Goal: Information Seeking & Learning: Find specific fact

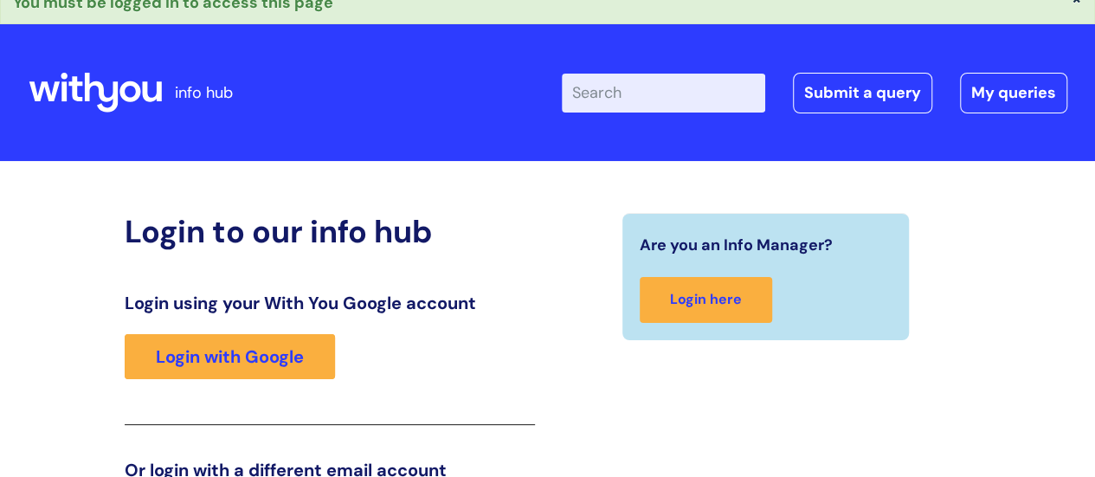
scroll to position [14, 0]
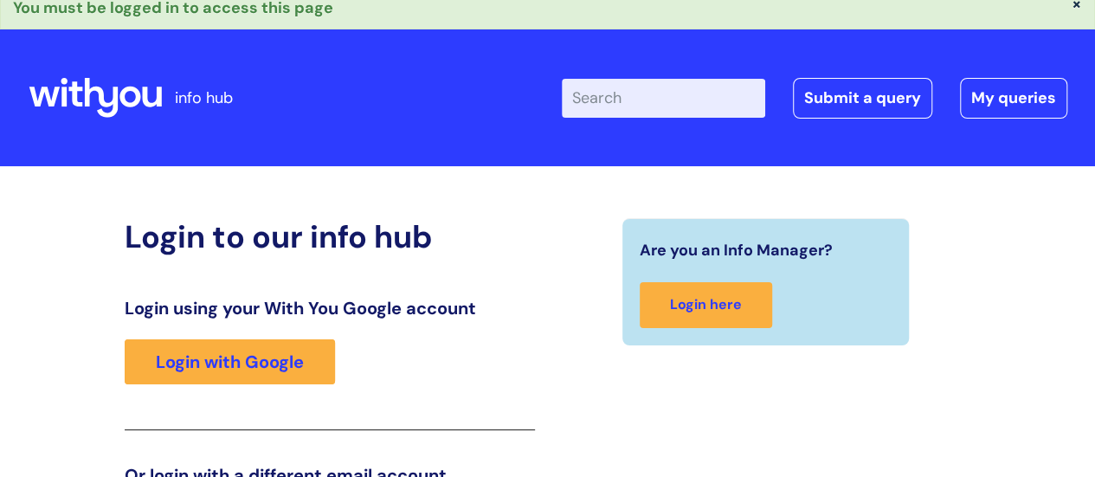
click at [629, 96] on input "Enter your search term here..." at bounding box center [663, 98] width 203 height 38
type input "pay band"
click button "Search" at bounding box center [0, 0] width 0 height 0
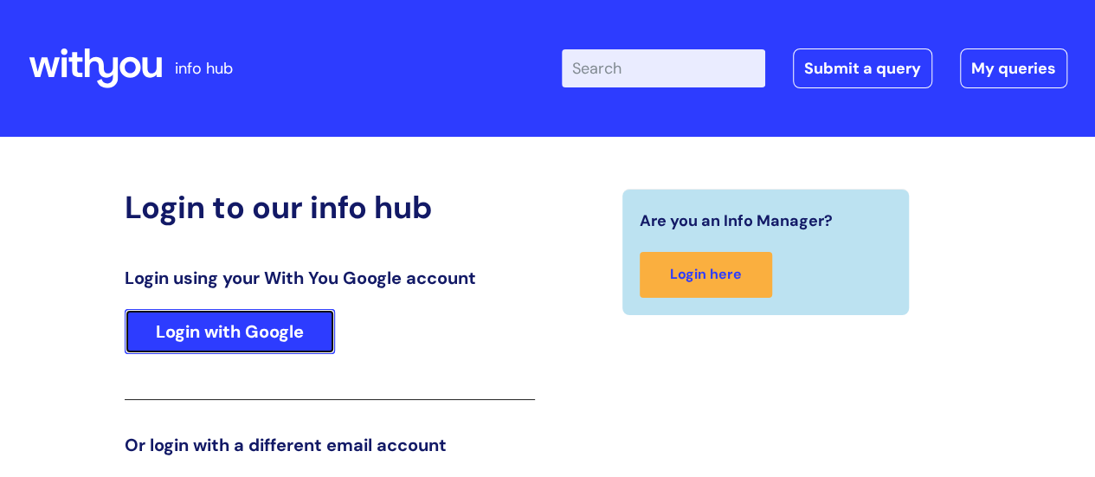
click at [253, 318] on link "Login with Google" at bounding box center [230, 331] width 210 height 45
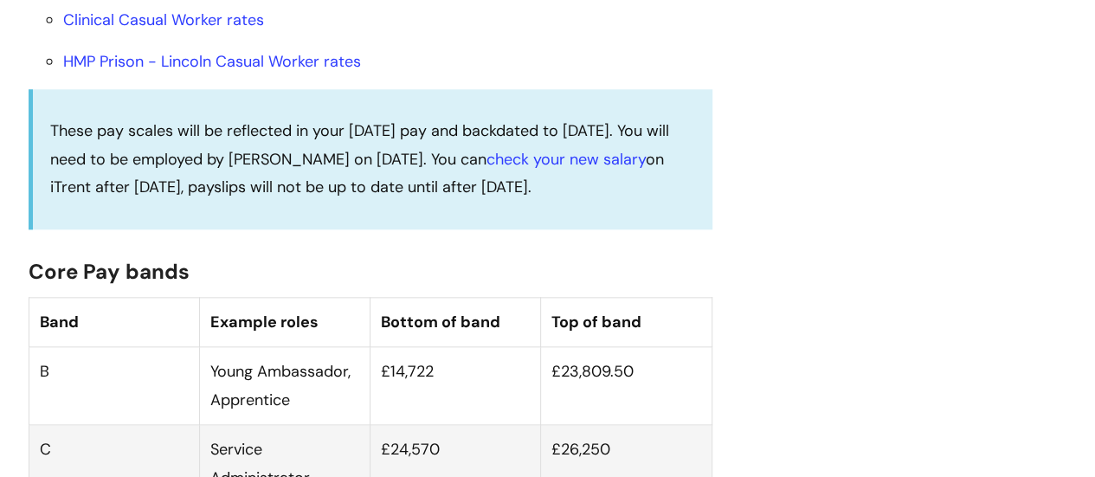
scroll to position [841, 0]
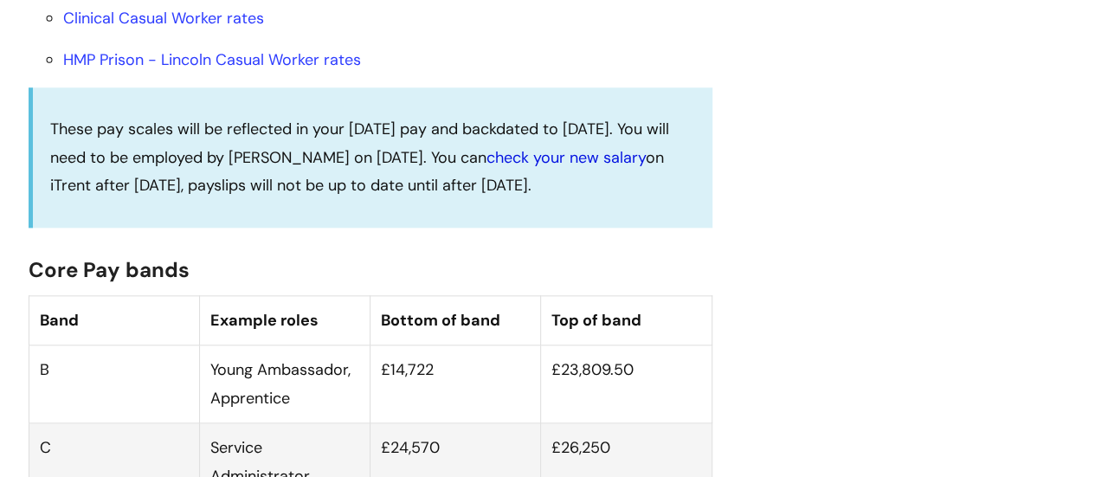
click at [566, 168] on link "check your new salary" at bounding box center [565, 157] width 159 height 21
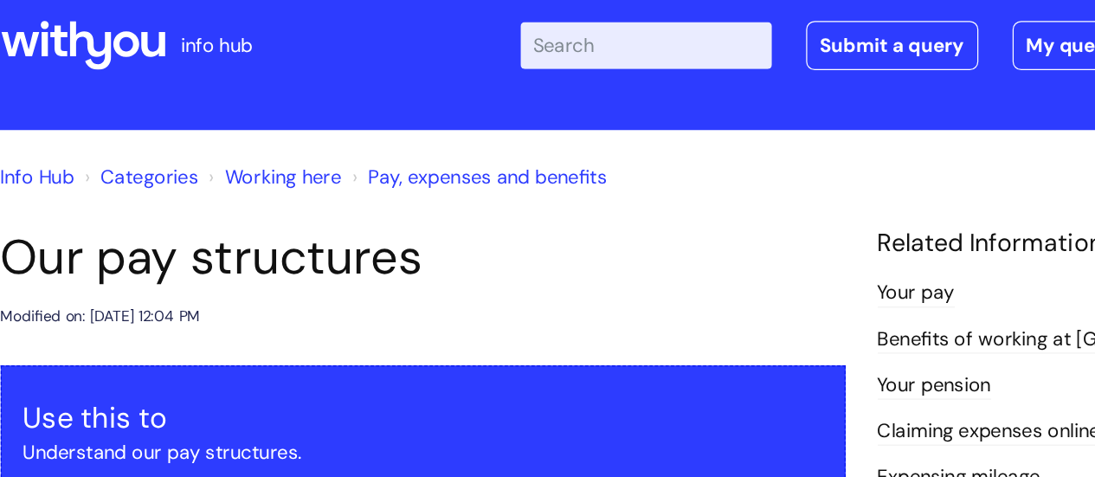
scroll to position [8, 0]
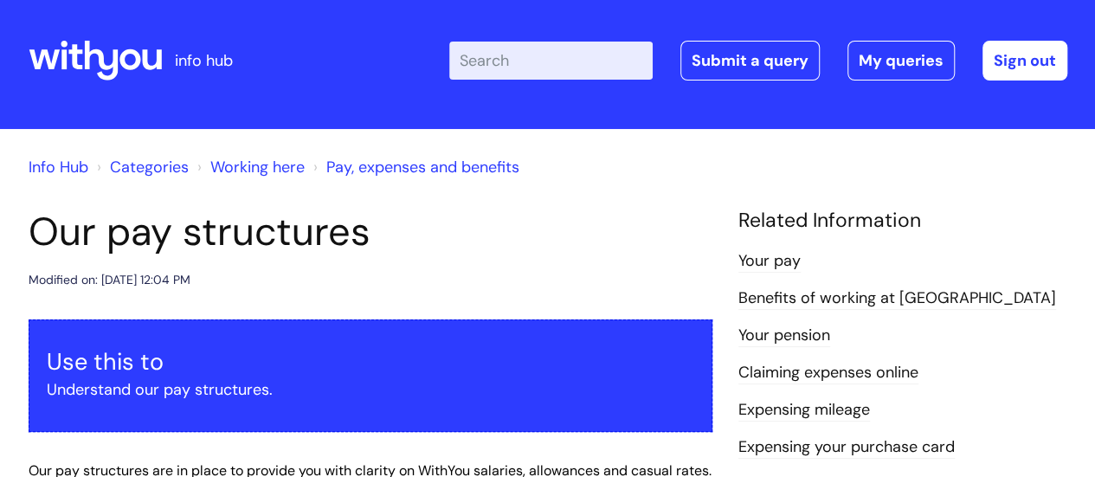
click at [765, 259] on link "Your pay" at bounding box center [769, 261] width 62 height 23
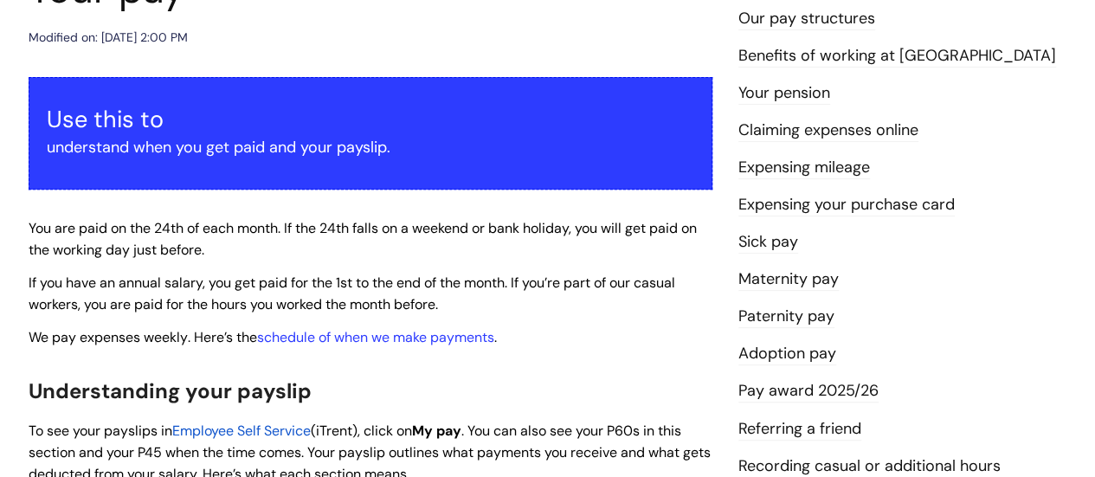
scroll to position [121, 0]
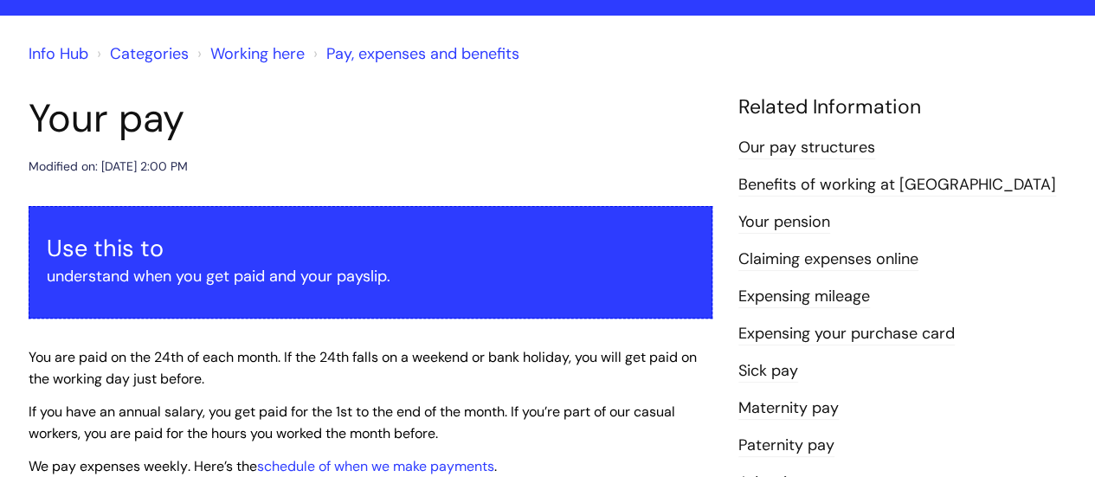
click at [843, 139] on link "Our pay structures" at bounding box center [806, 148] width 137 height 23
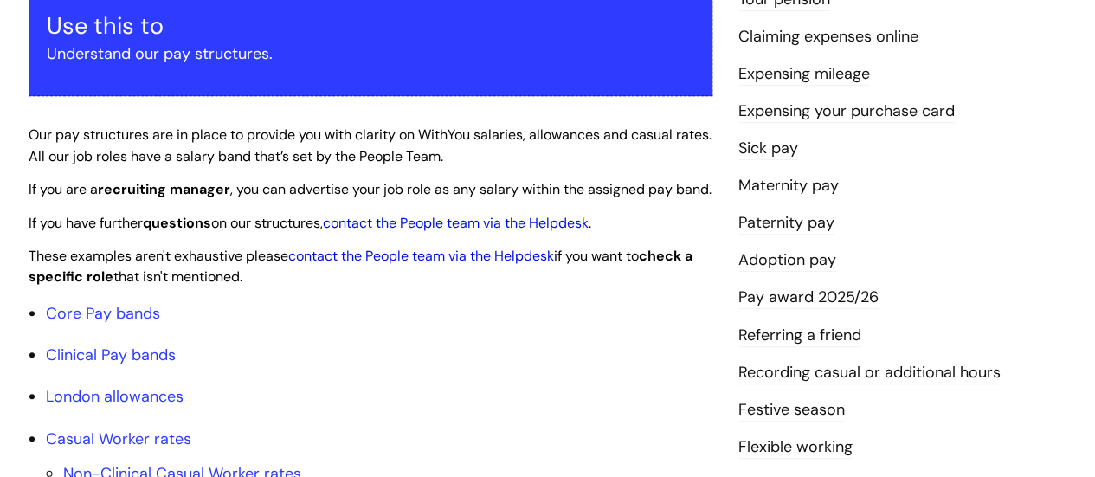
scroll to position [364, 0]
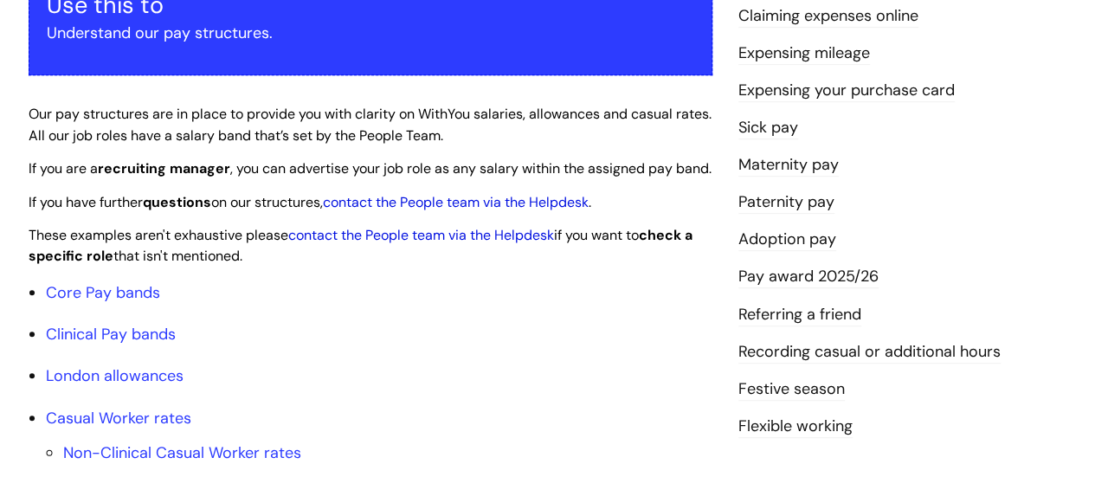
click at [796, 262] on li "Pay award 2025/26" at bounding box center [902, 276] width 329 height 28
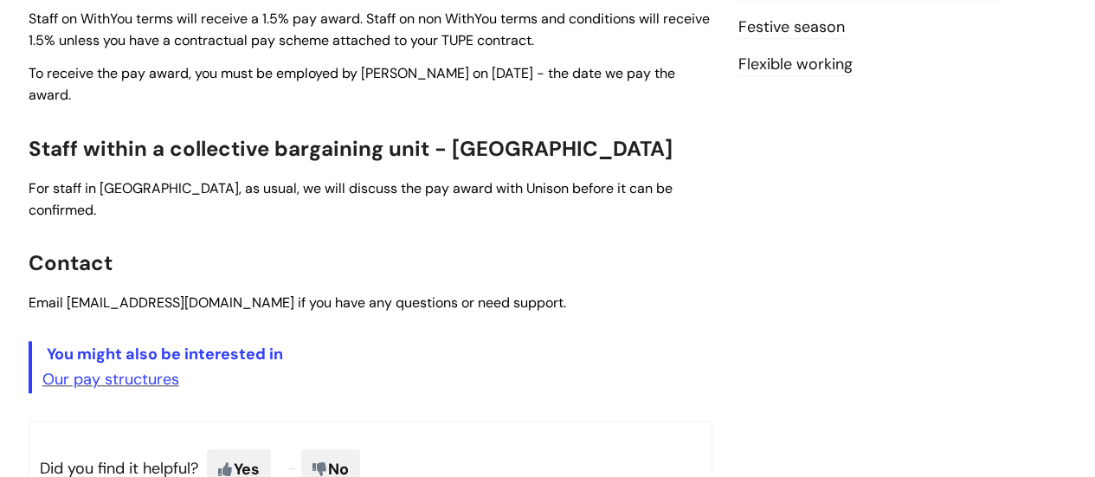
scroll to position [730, 0]
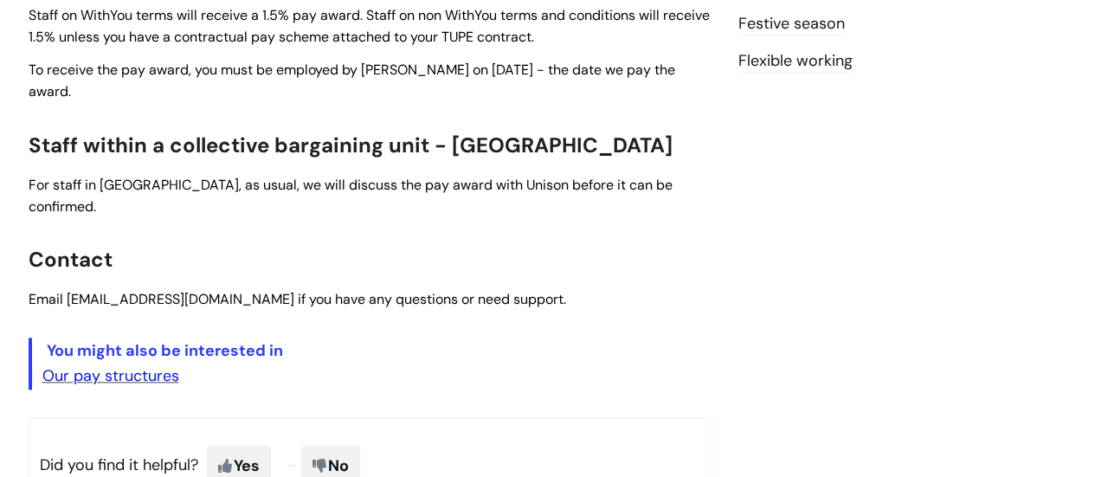
click at [170, 365] on link "Our pay structures" at bounding box center [110, 375] width 137 height 21
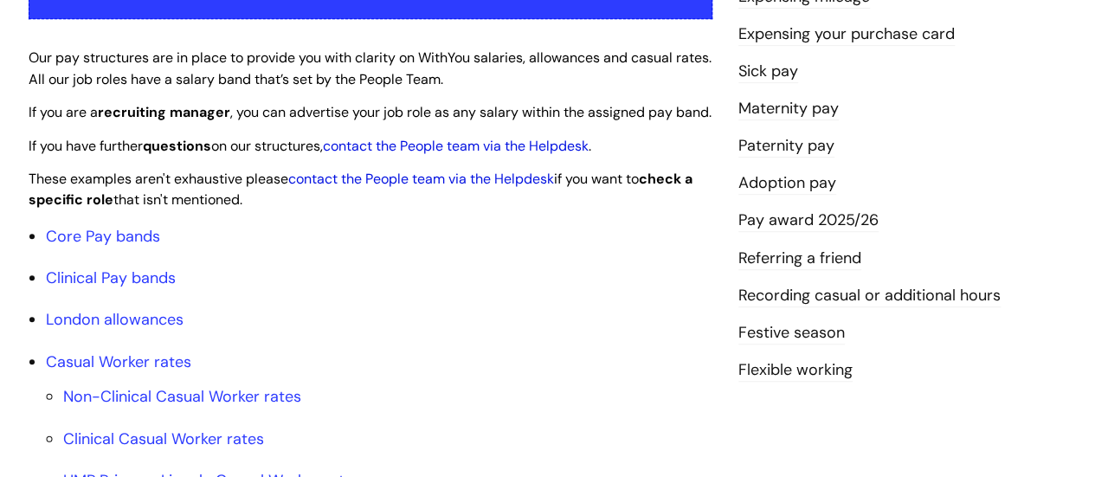
scroll to position [422, 0]
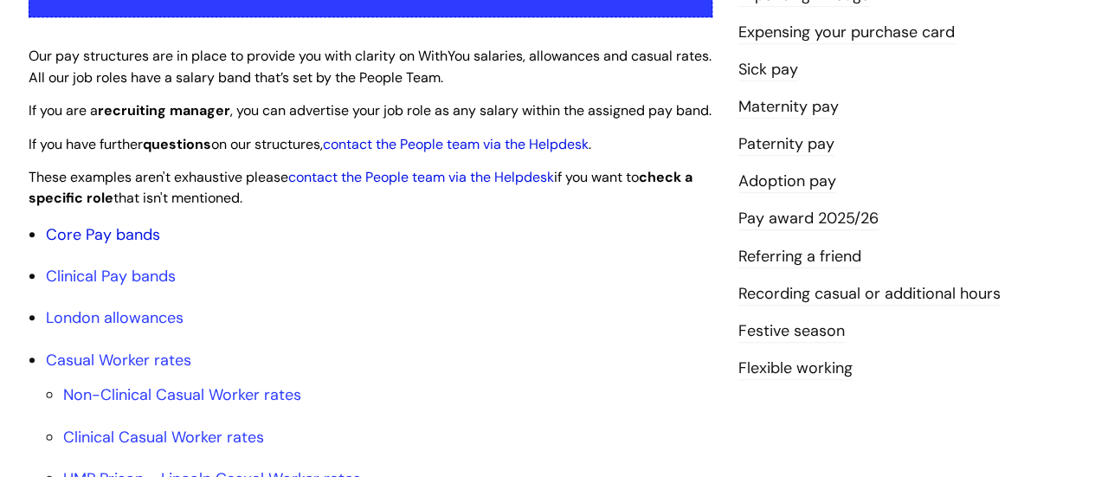
click at [85, 245] on link "Core Pay bands" at bounding box center [103, 234] width 114 height 21
